Goal: Navigation & Orientation: Understand site structure

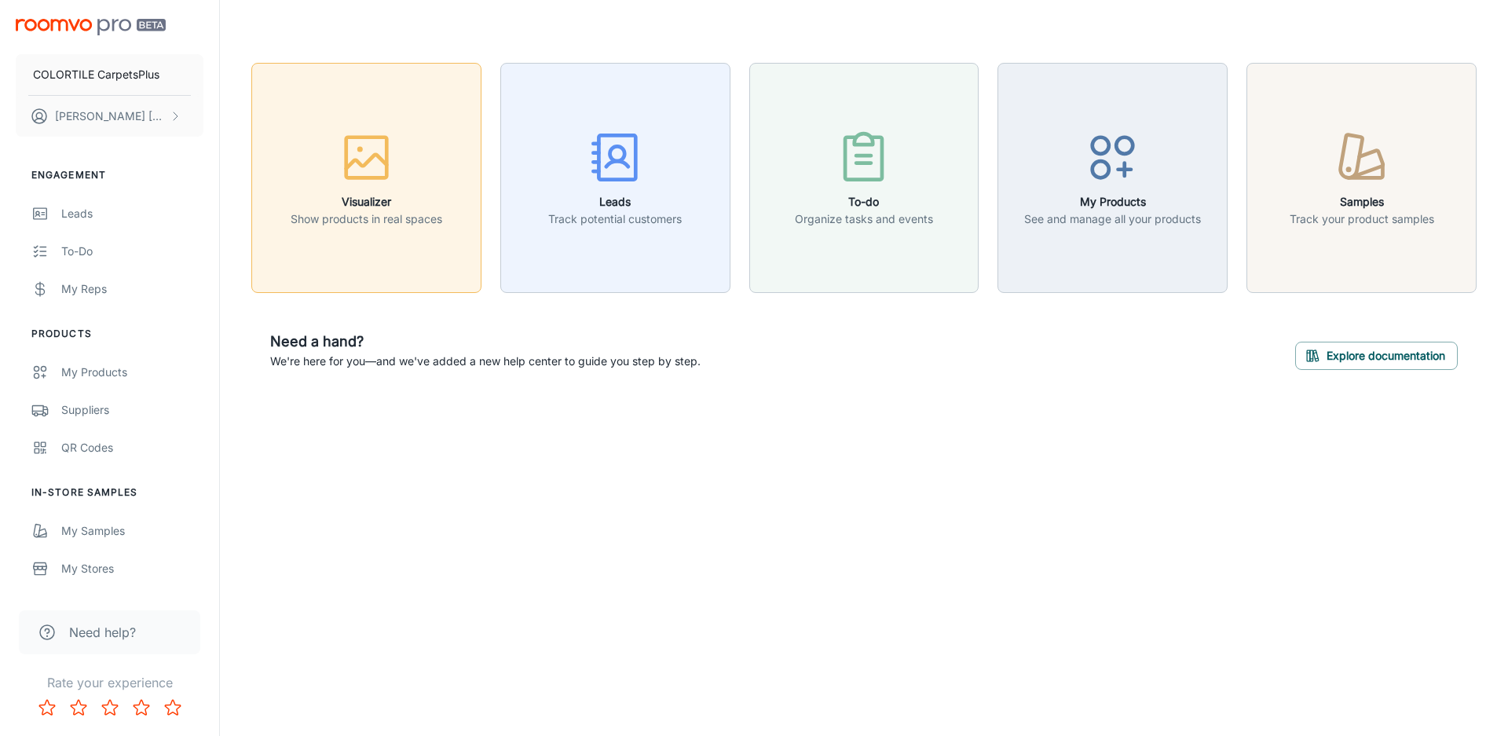
click at [379, 169] on icon "button" at bounding box center [366, 157] width 59 height 59
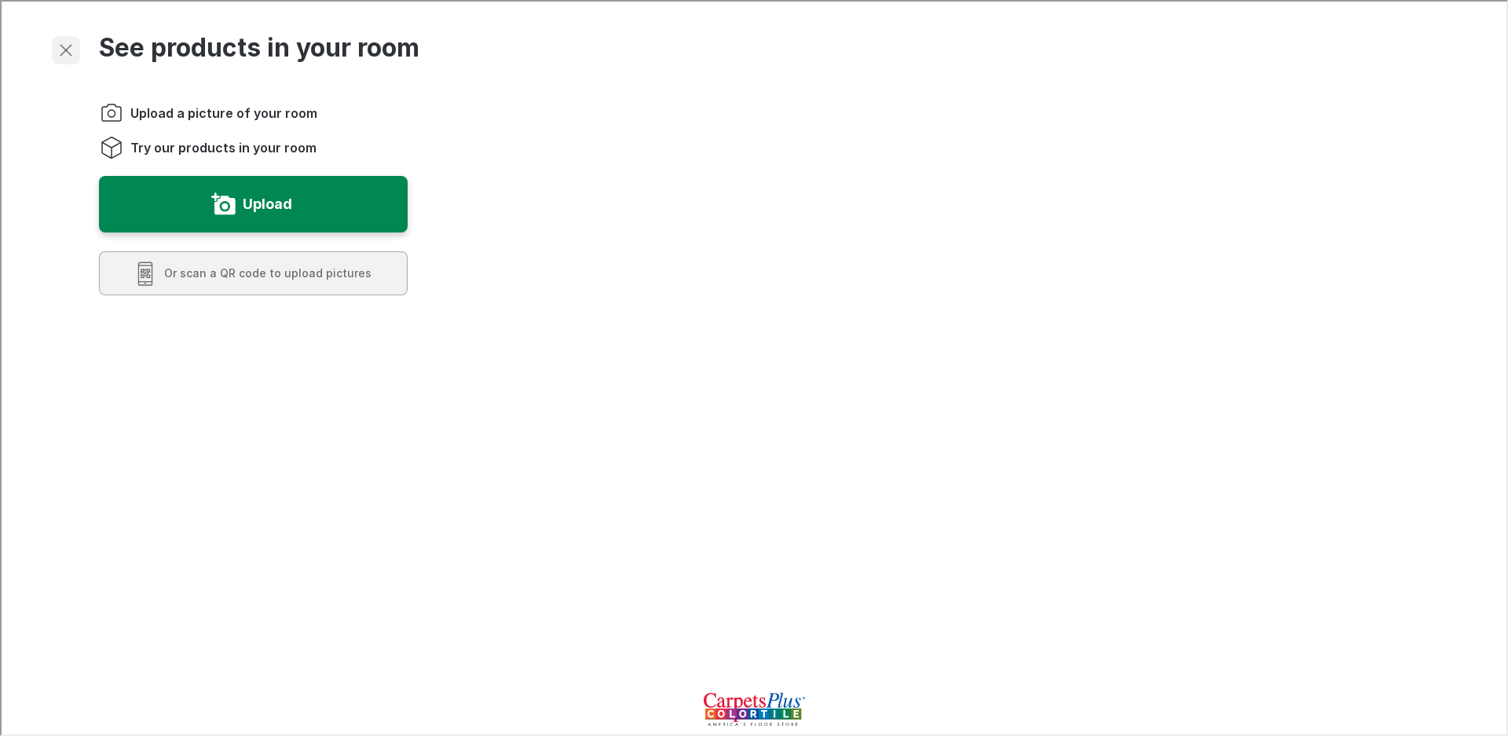
click at [61, 39] on icon "Exit visualizer" at bounding box center [64, 48] width 19 height 19
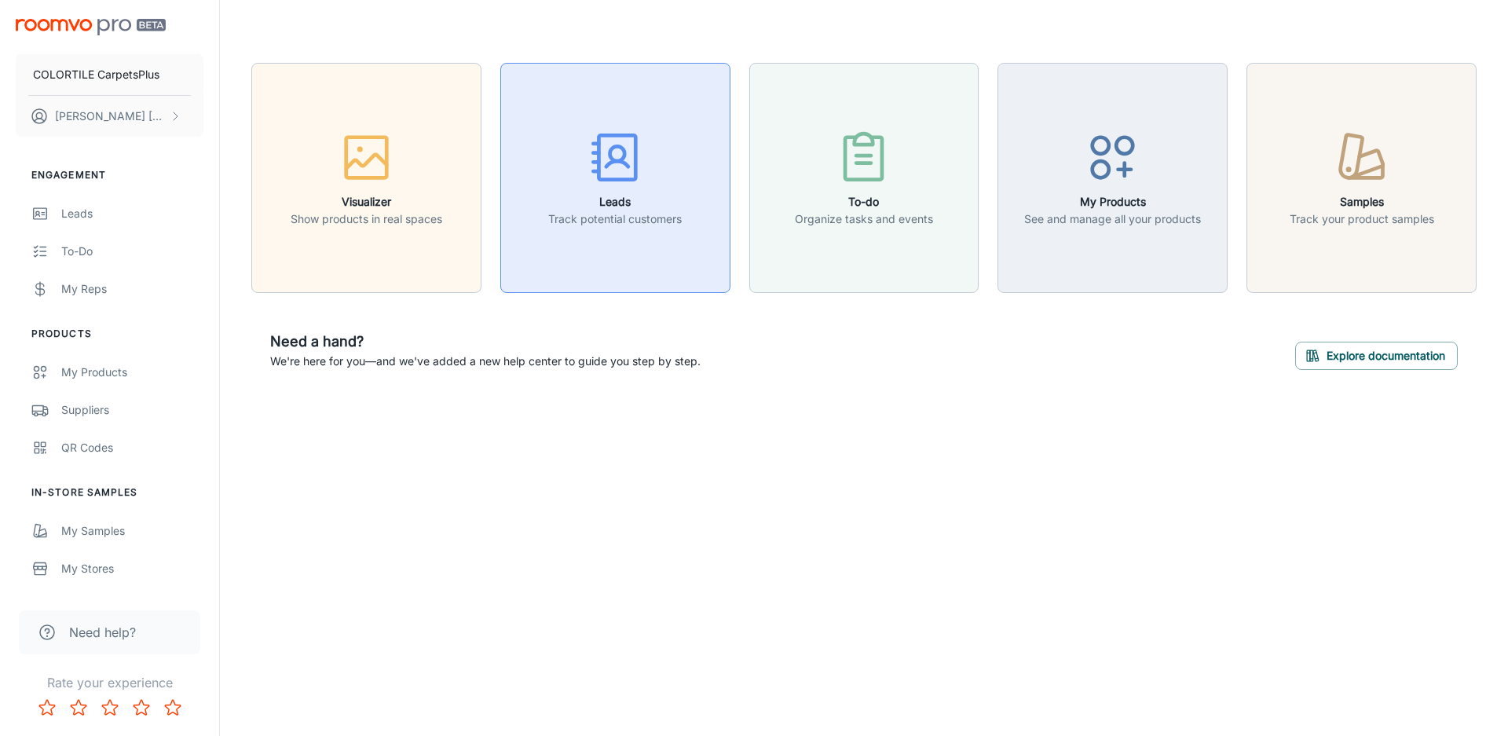
click at [671, 181] on div "button" at bounding box center [615, 160] width 134 height 65
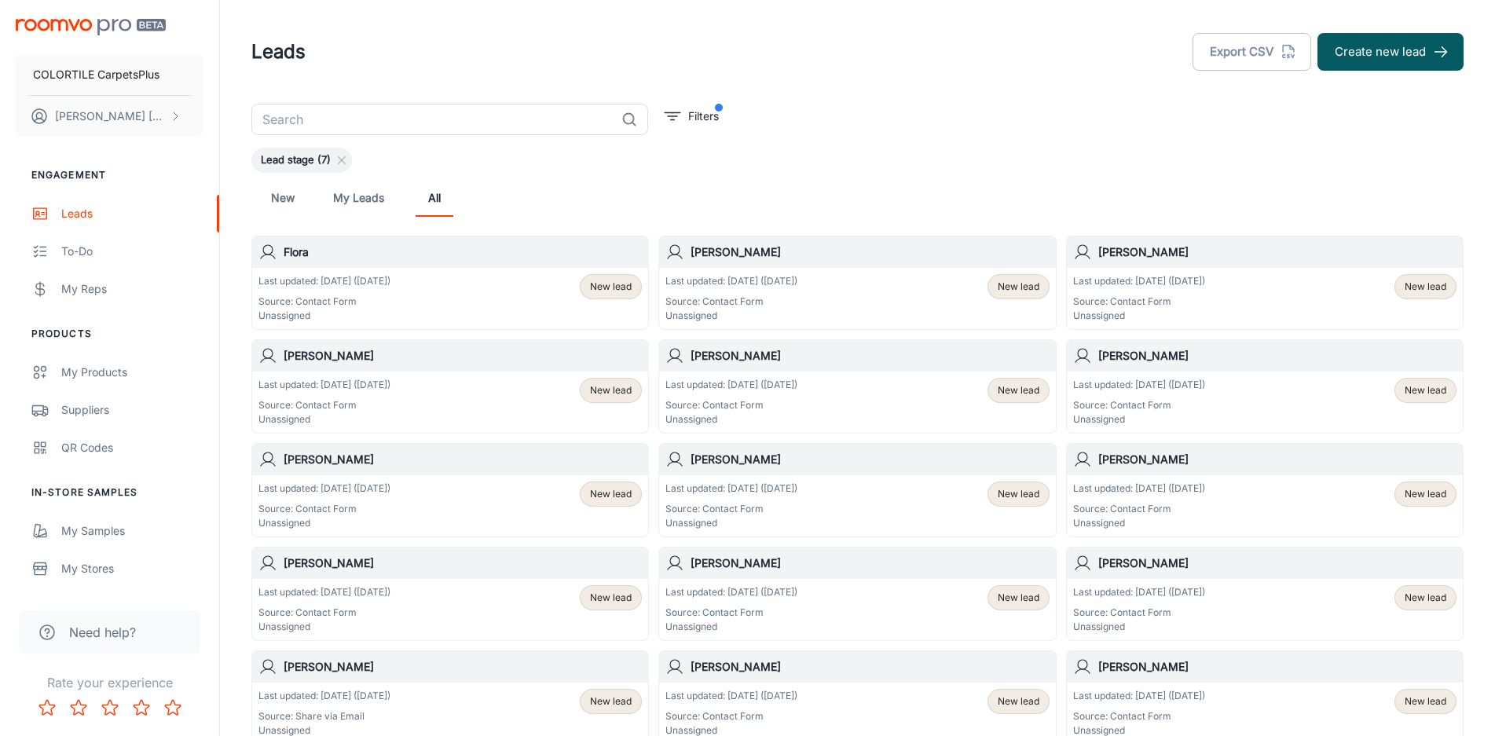
click at [378, 277] on p "Last updated: [DATE] ([DATE])" at bounding box center [324, 281] width 132 height 14
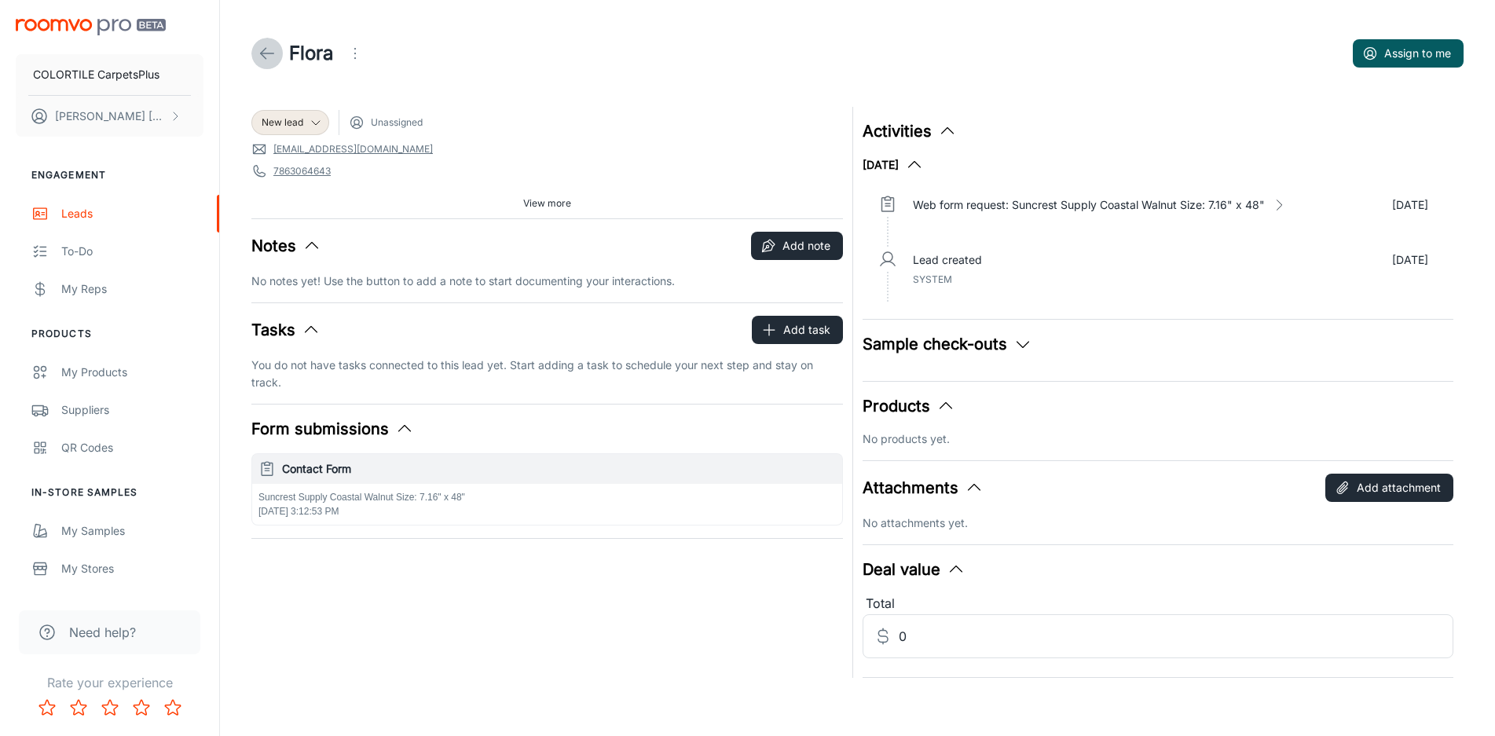
click at [269, 52] on icon at bounding box center [267, 53] width 19 height 19
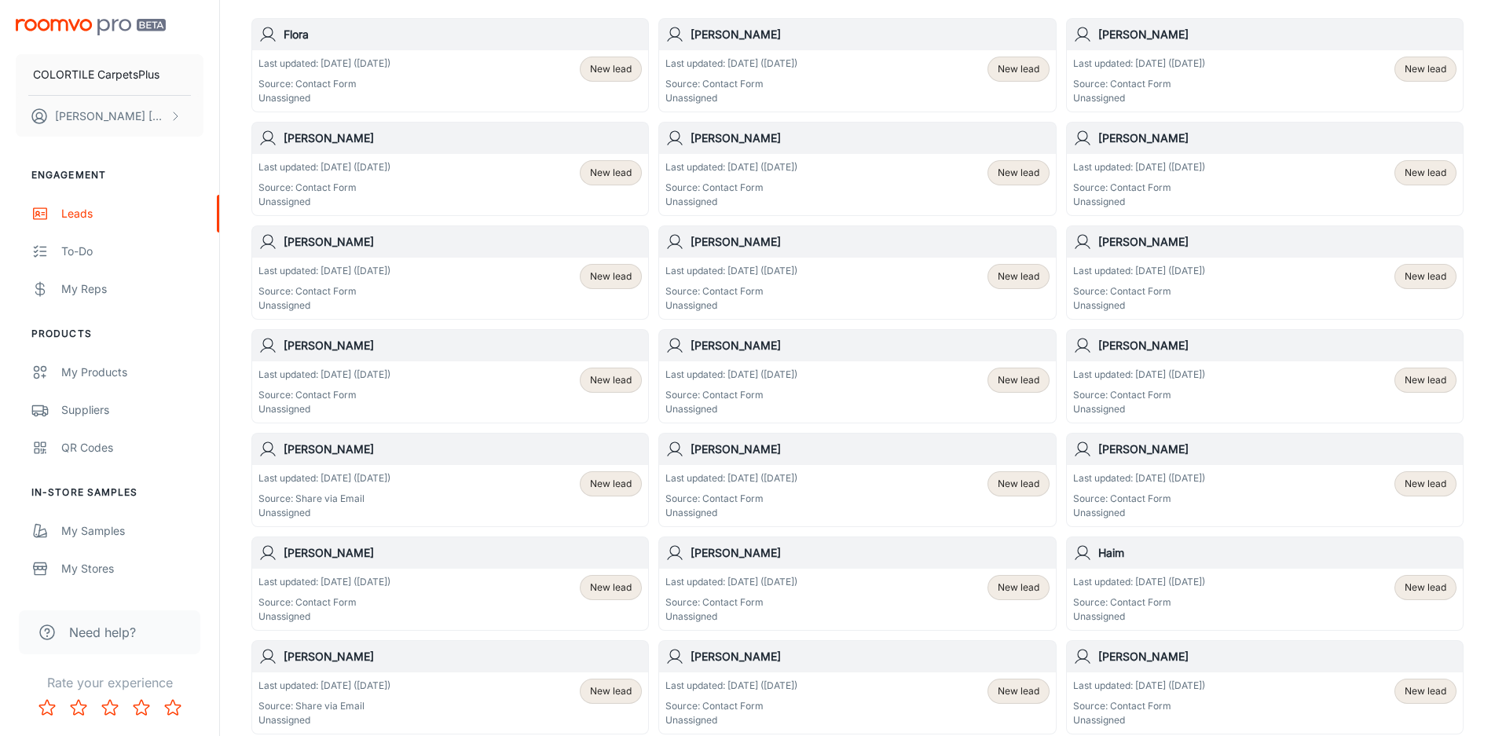
scroll to position [139, 0]
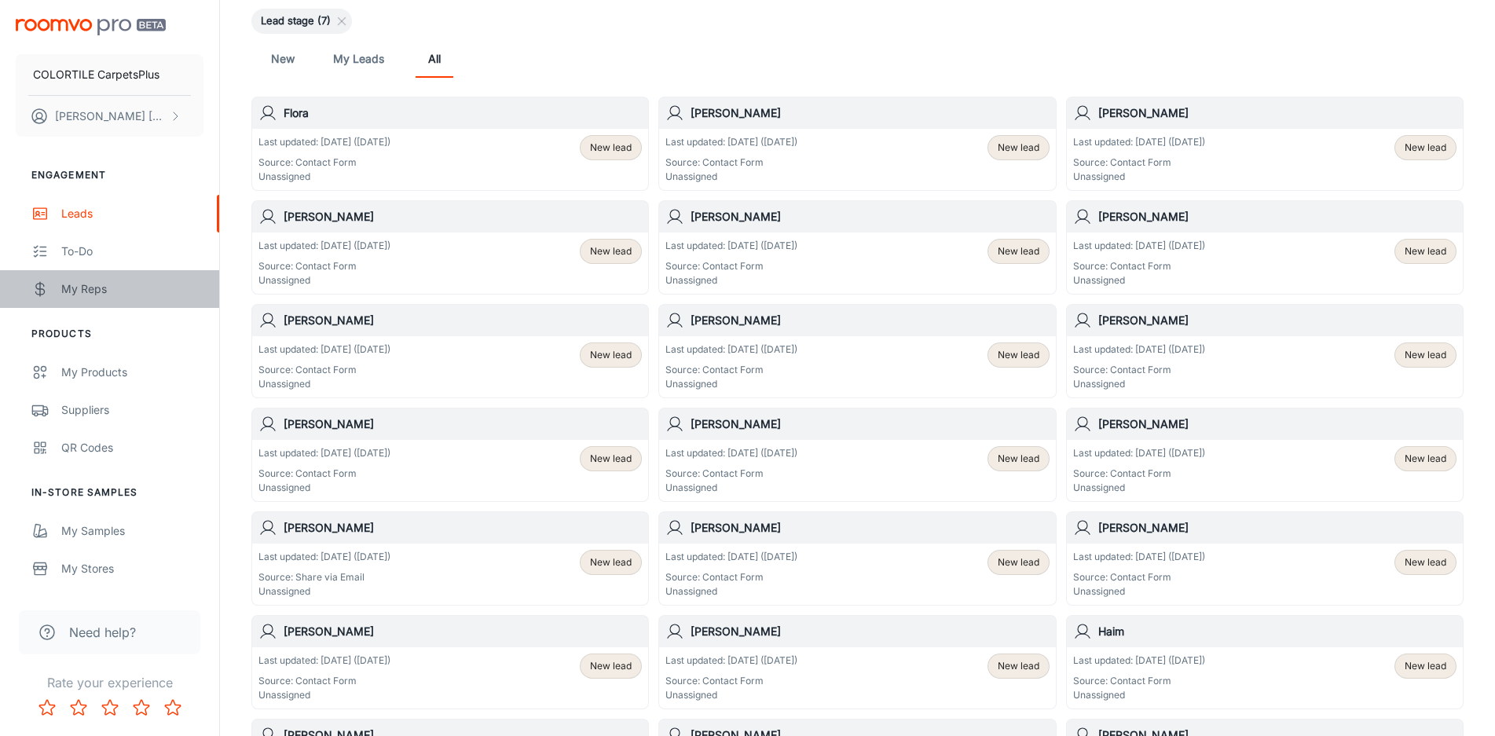
click at [98, 286] on div "My Reps" at bounding box center [132, 288] width 142 height 17
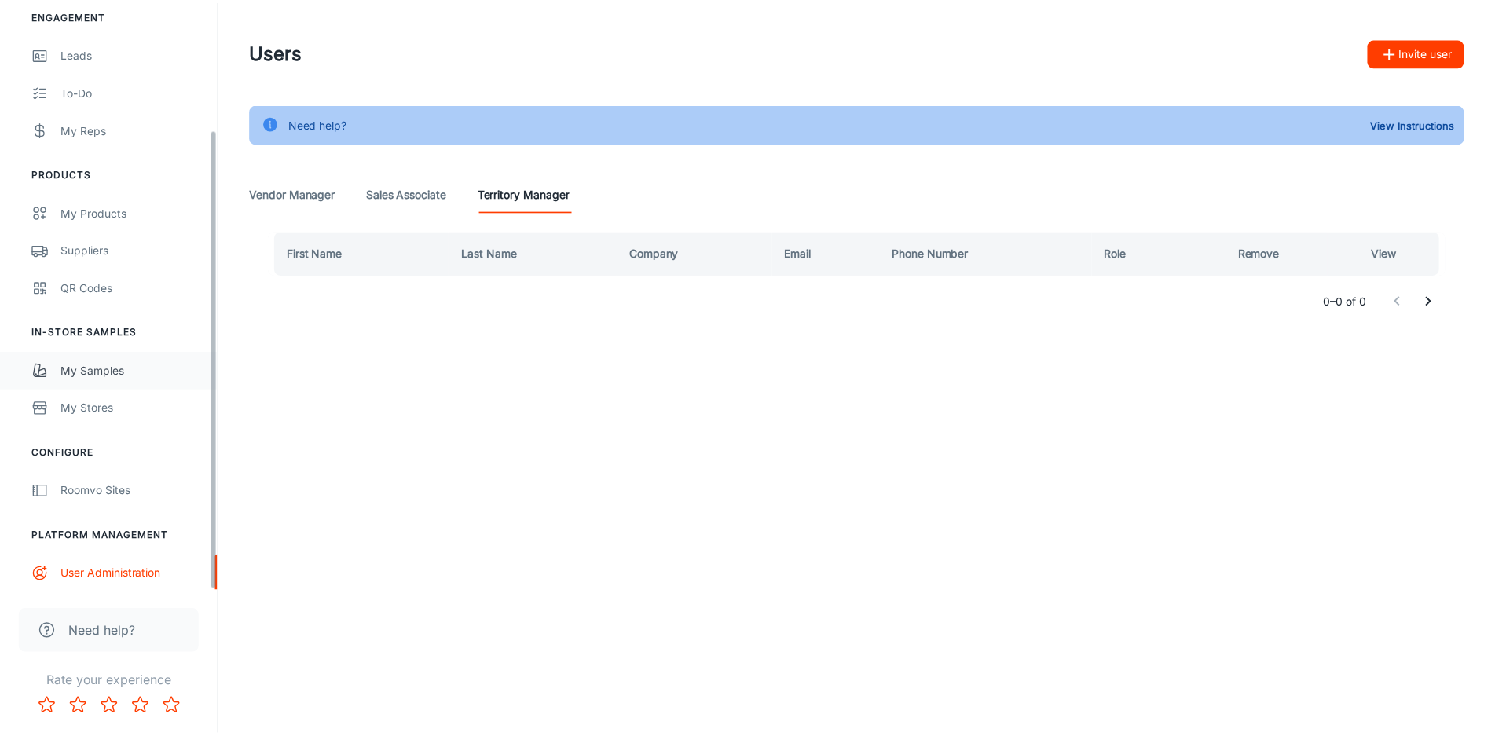
scroll to position [163, 0]
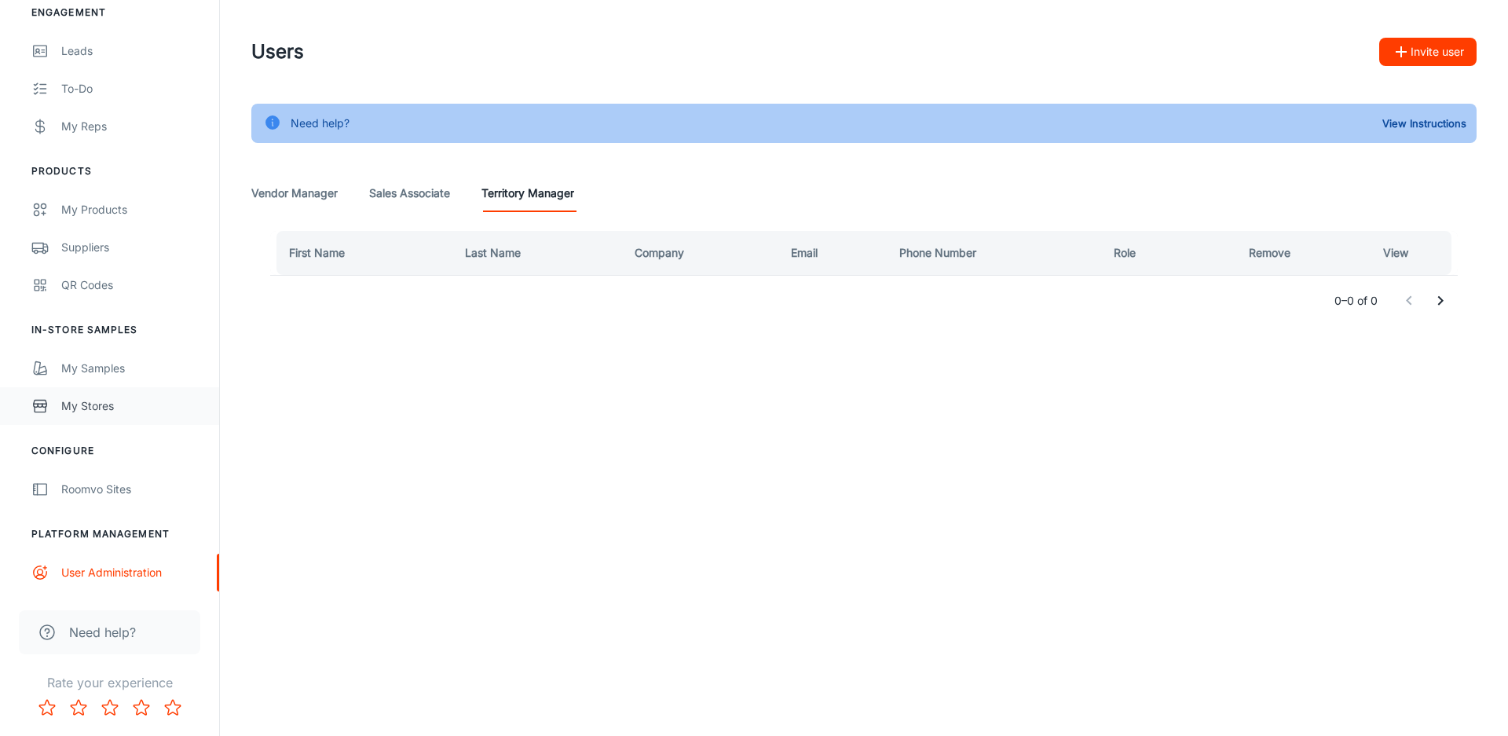
click at [96, 404] on div "My Stores" at bounding box center [132, 405] width 142 height 17
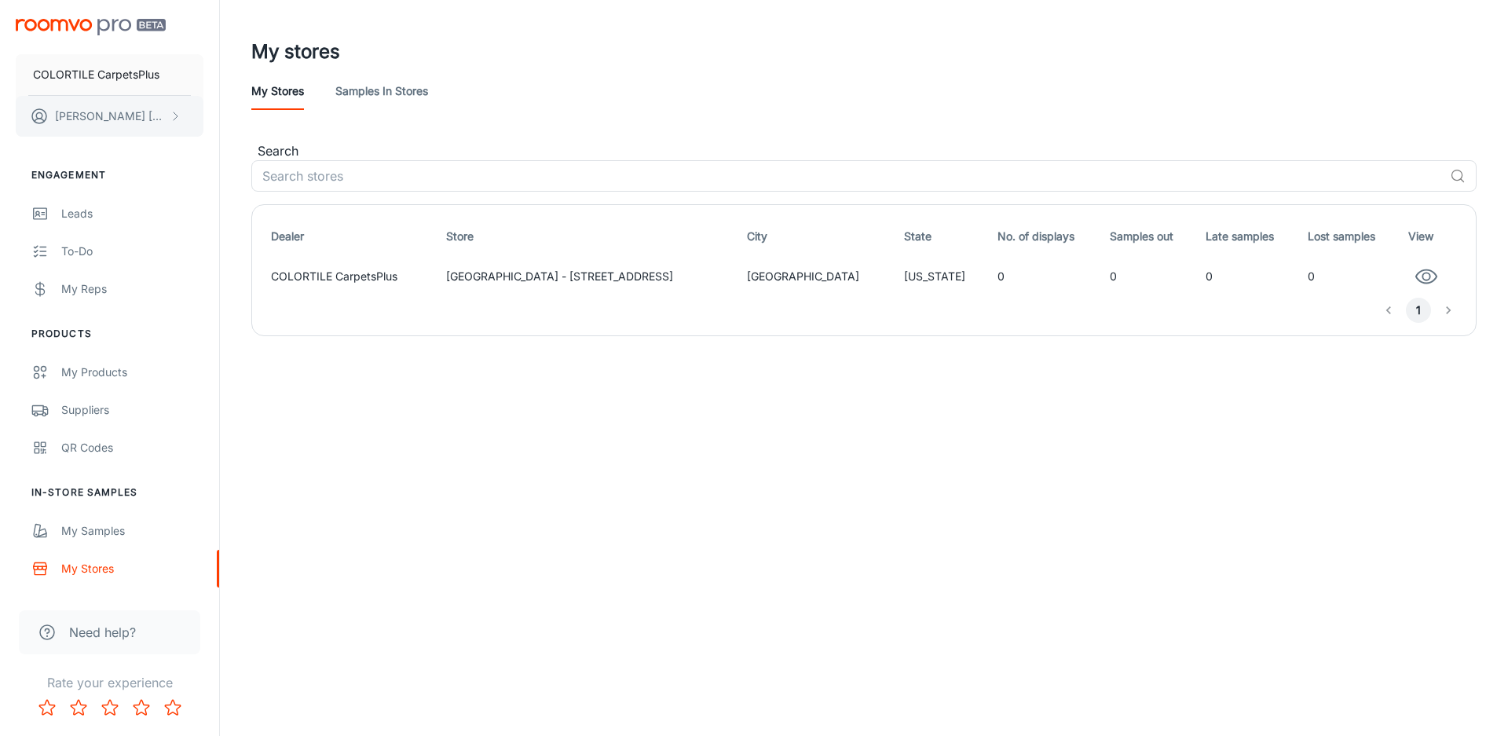
click at [174, 112] on polyline "scrollable content" at bounding box center [176, 116] width 4 height 8
click at [408, 563] on div at bounding box center [754, 368] width 1508 height 736
click at [101, 410] on div "Suppliers" at bounding box center [132, 409] width 142 height 17
